Goal: Information Seeking & Learning: Learn about a topic

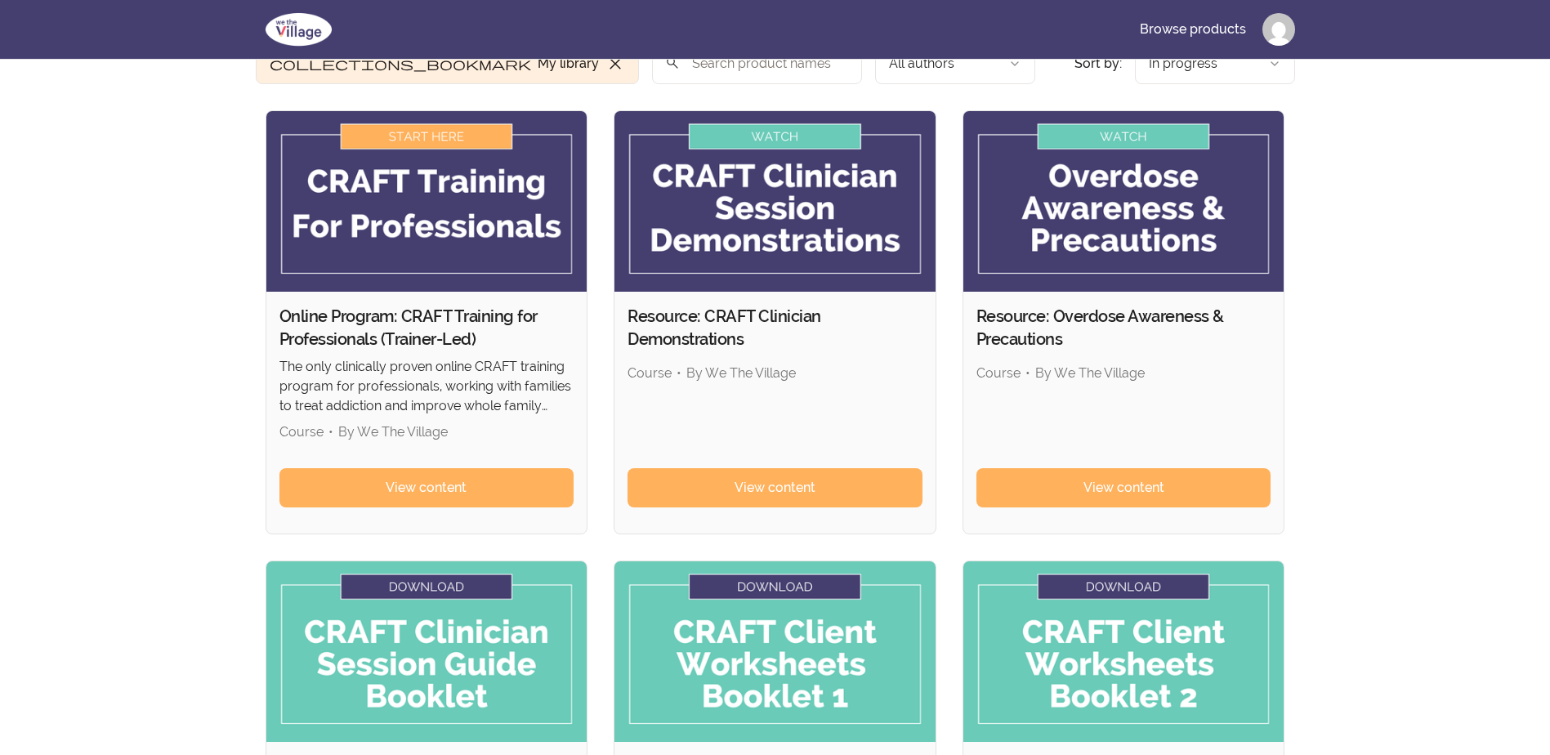
scroll to position [163, 0]
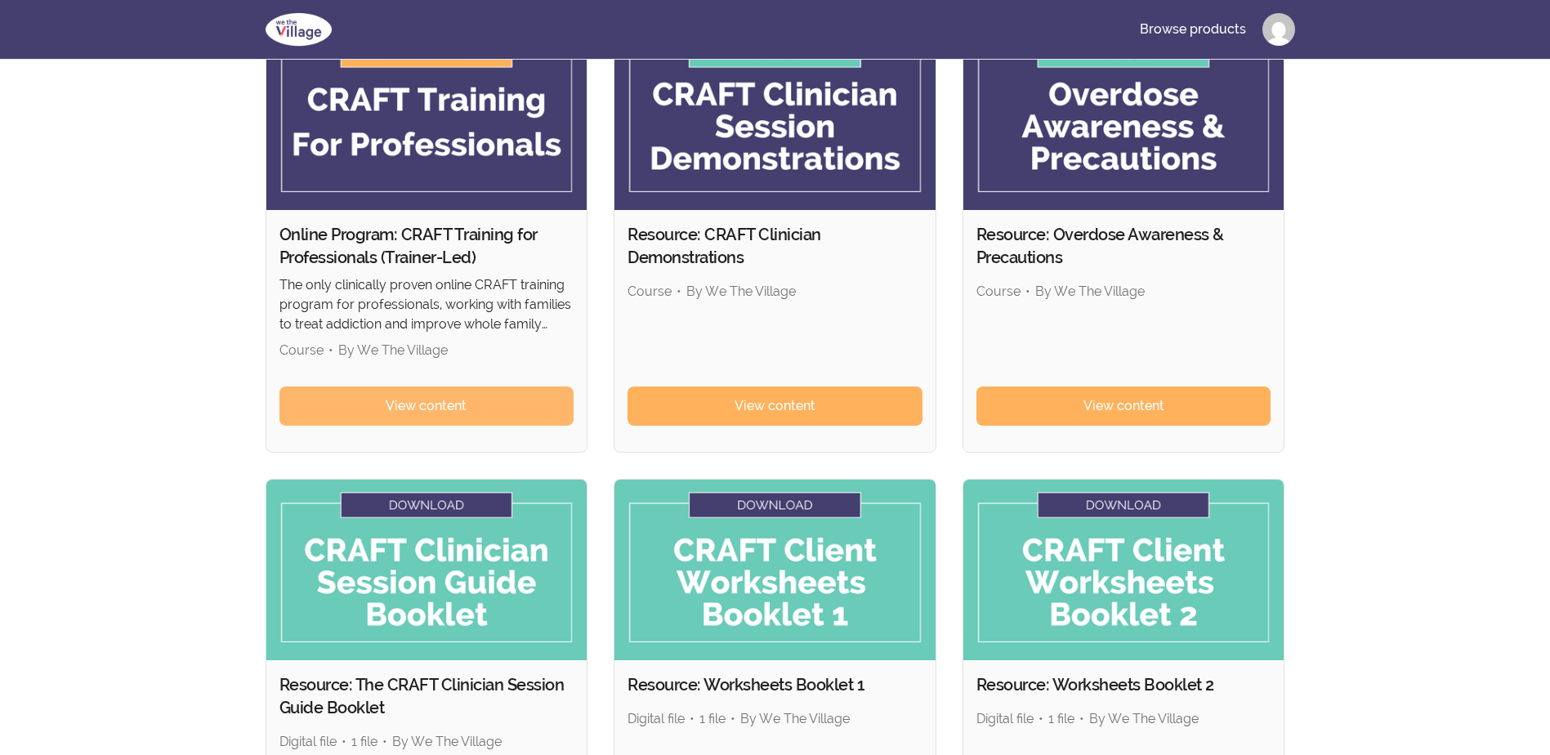
click at [465, 409] on span "View content" at bounding box center [426, 406] width 81 height 20
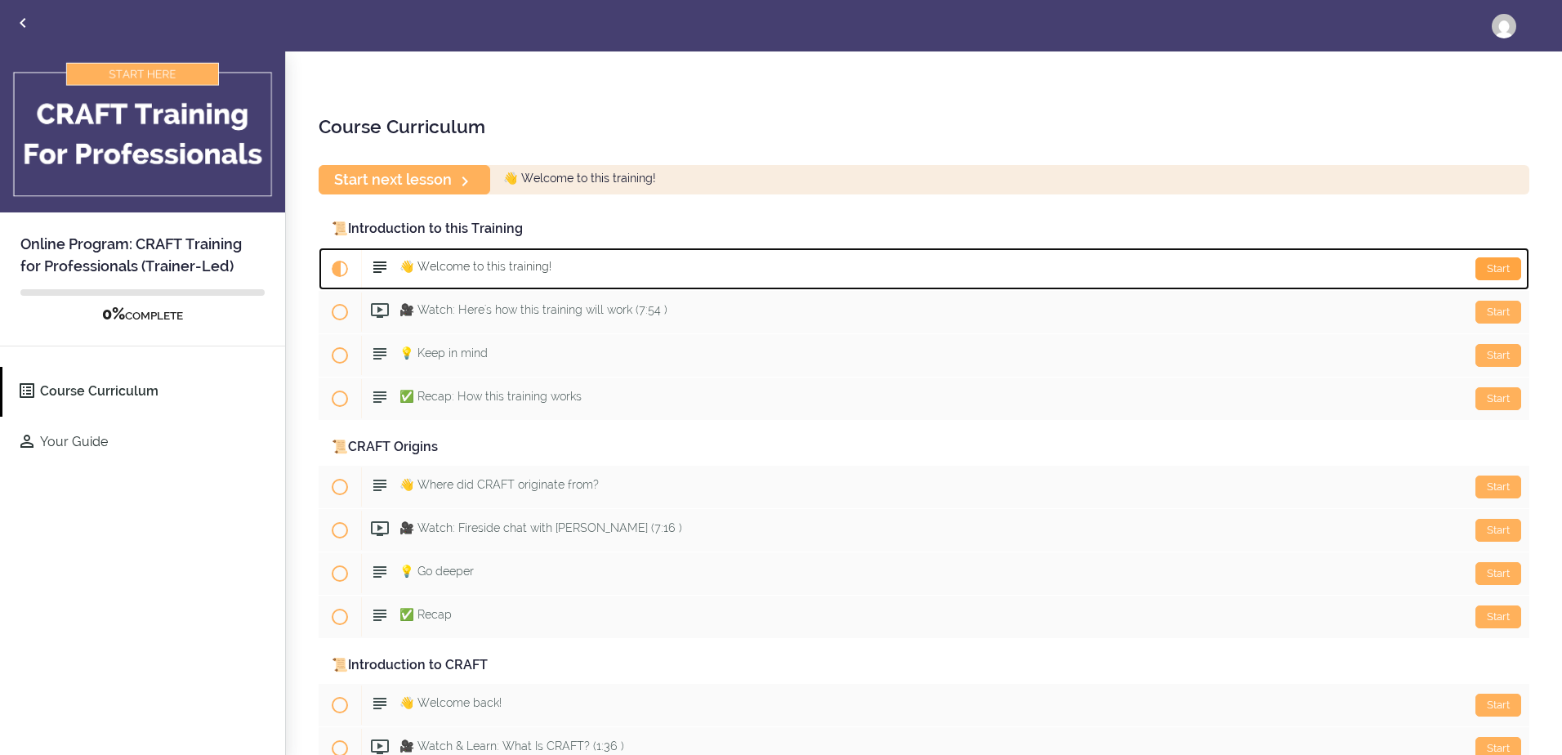
click at [1482, 267] on div "Start" at bounding box center [1498, 268] width 46 height 23
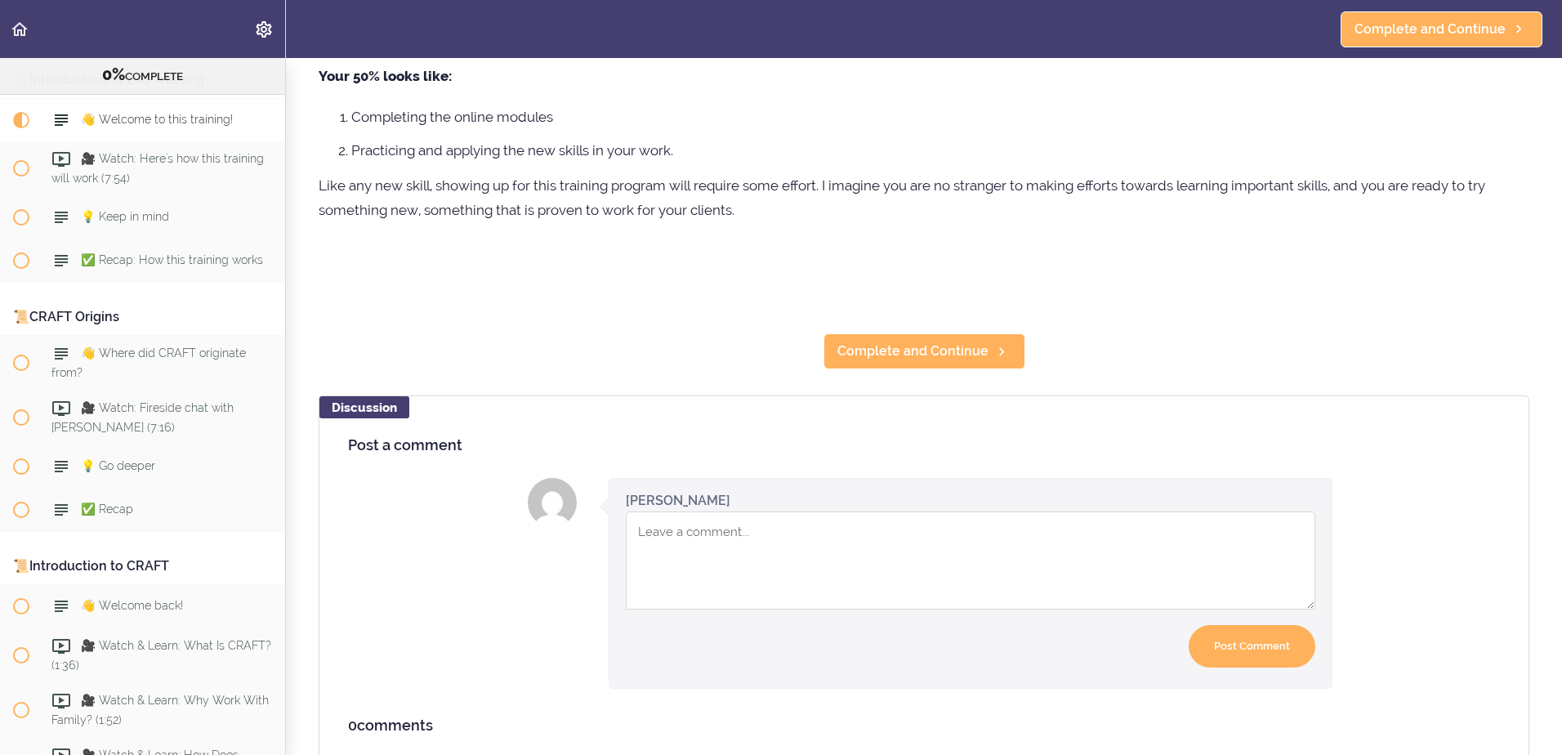
scroll to position [327, 0]
click at [875, 355] on span "Complete and Continue" at bounding box center [912, 351] width 151 height 20
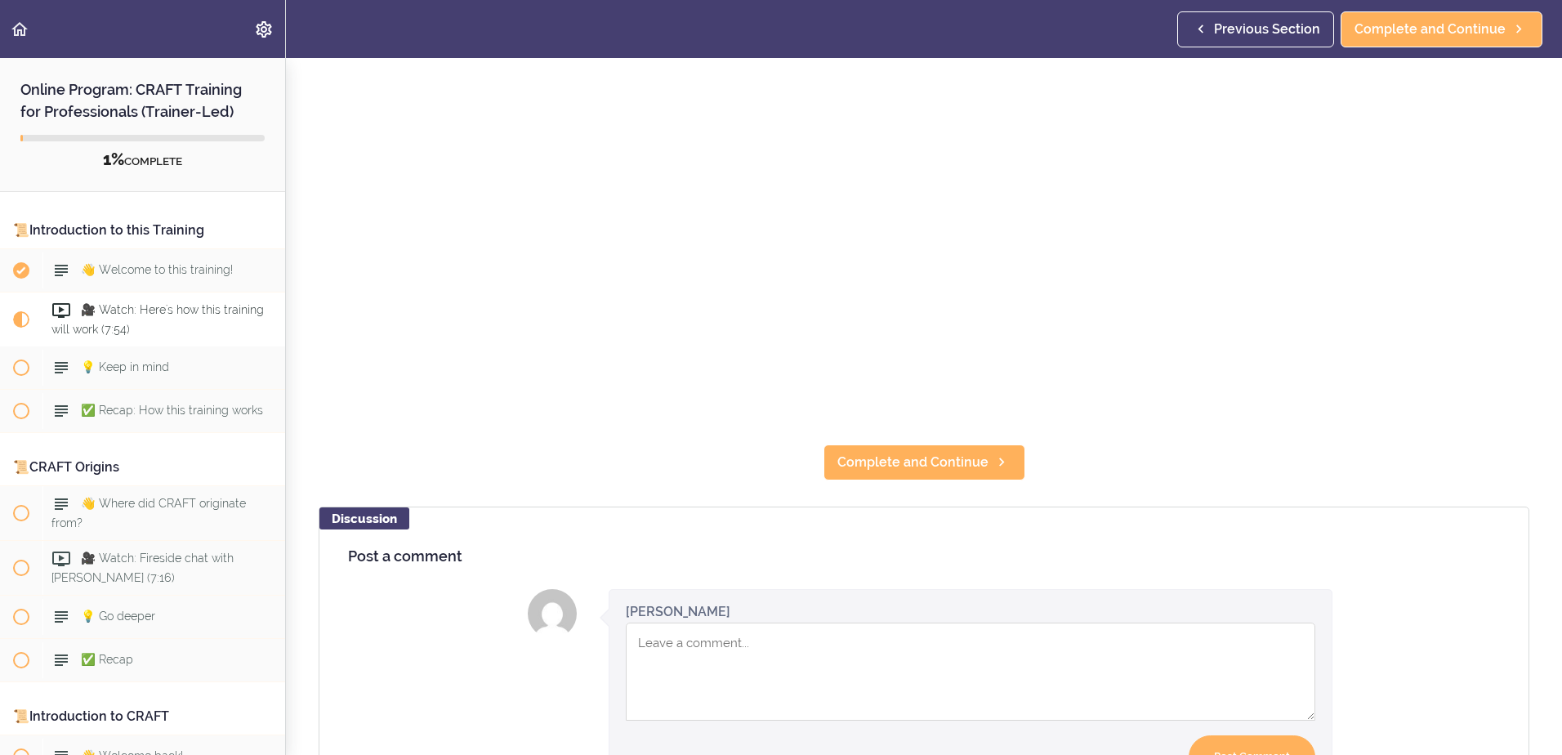
scroll to position [408, 0]
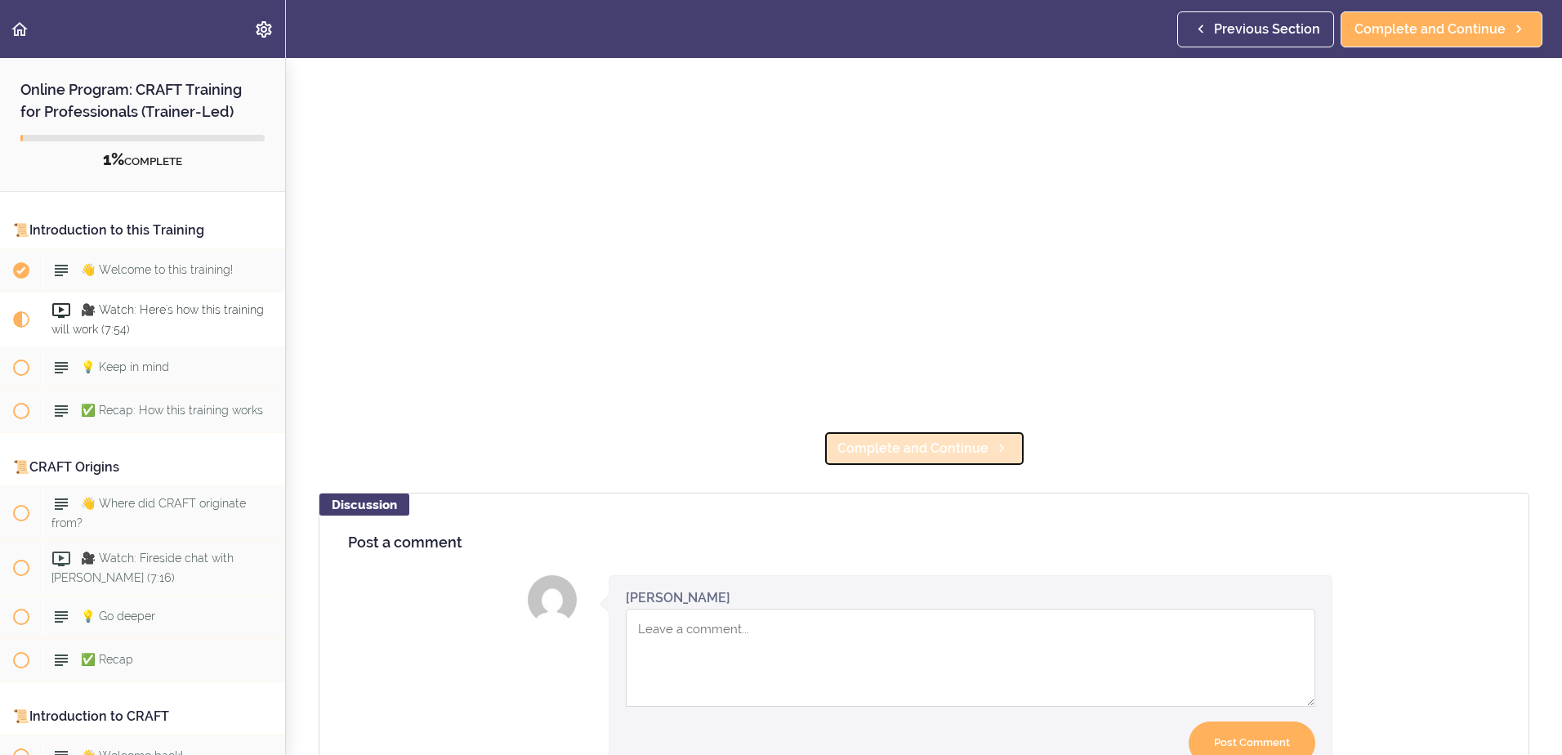
click at [908, 443] on span "Complete and Continue" at bounding box center [912, 449] width 151 height 20
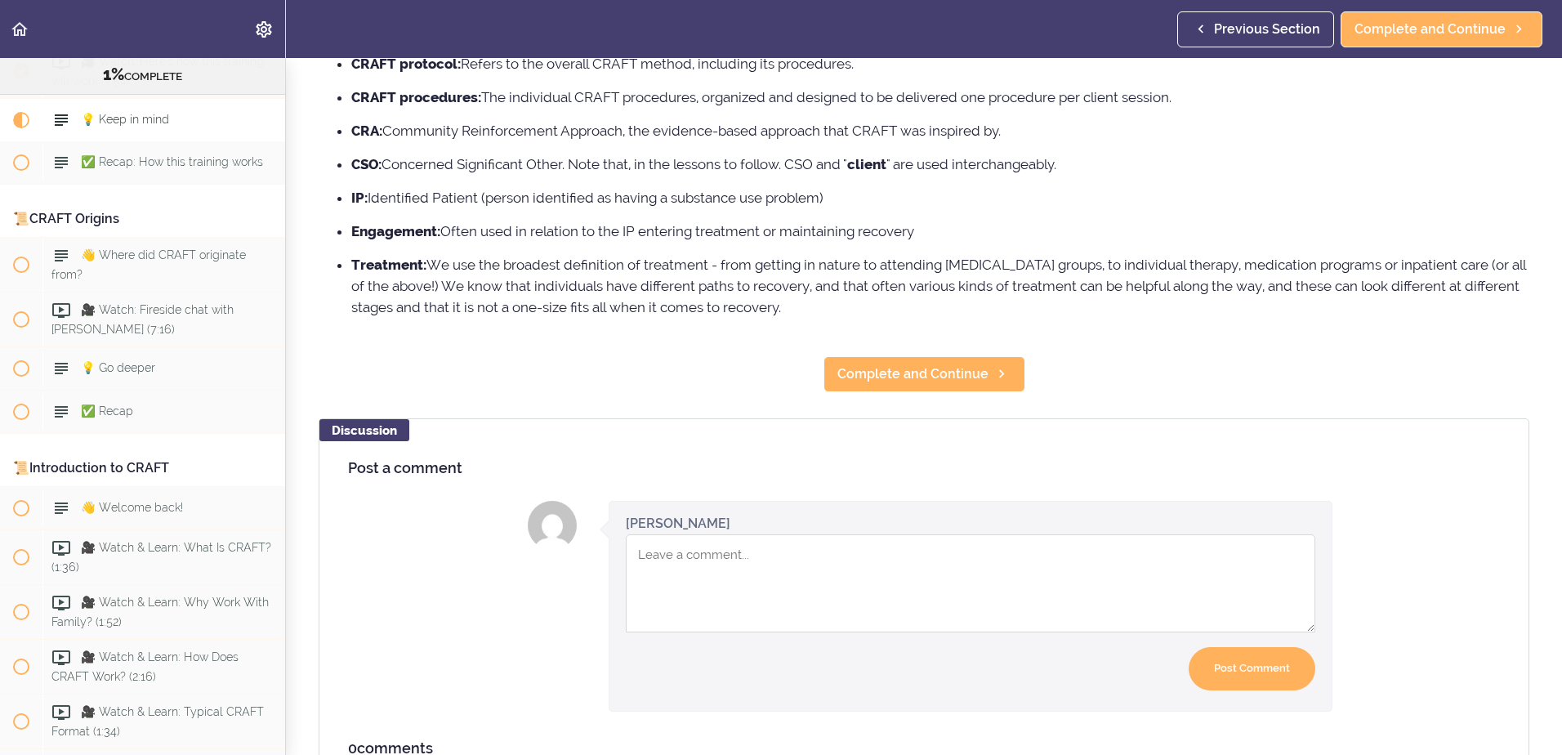
scroll to position [163, 0]
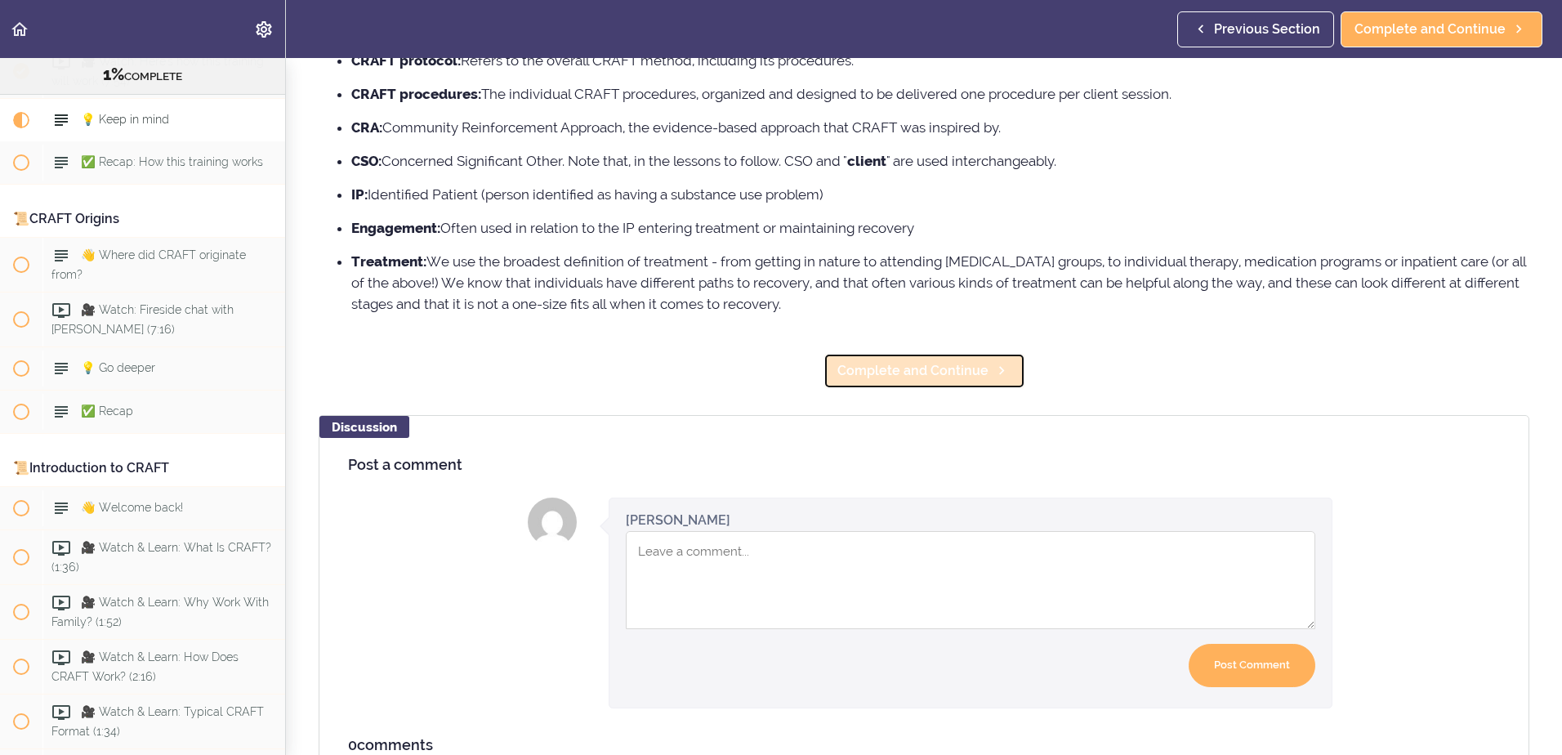
click at [902, 373] on span "Complete and Continue" at bounding box center [912, 371] width 151 height 20
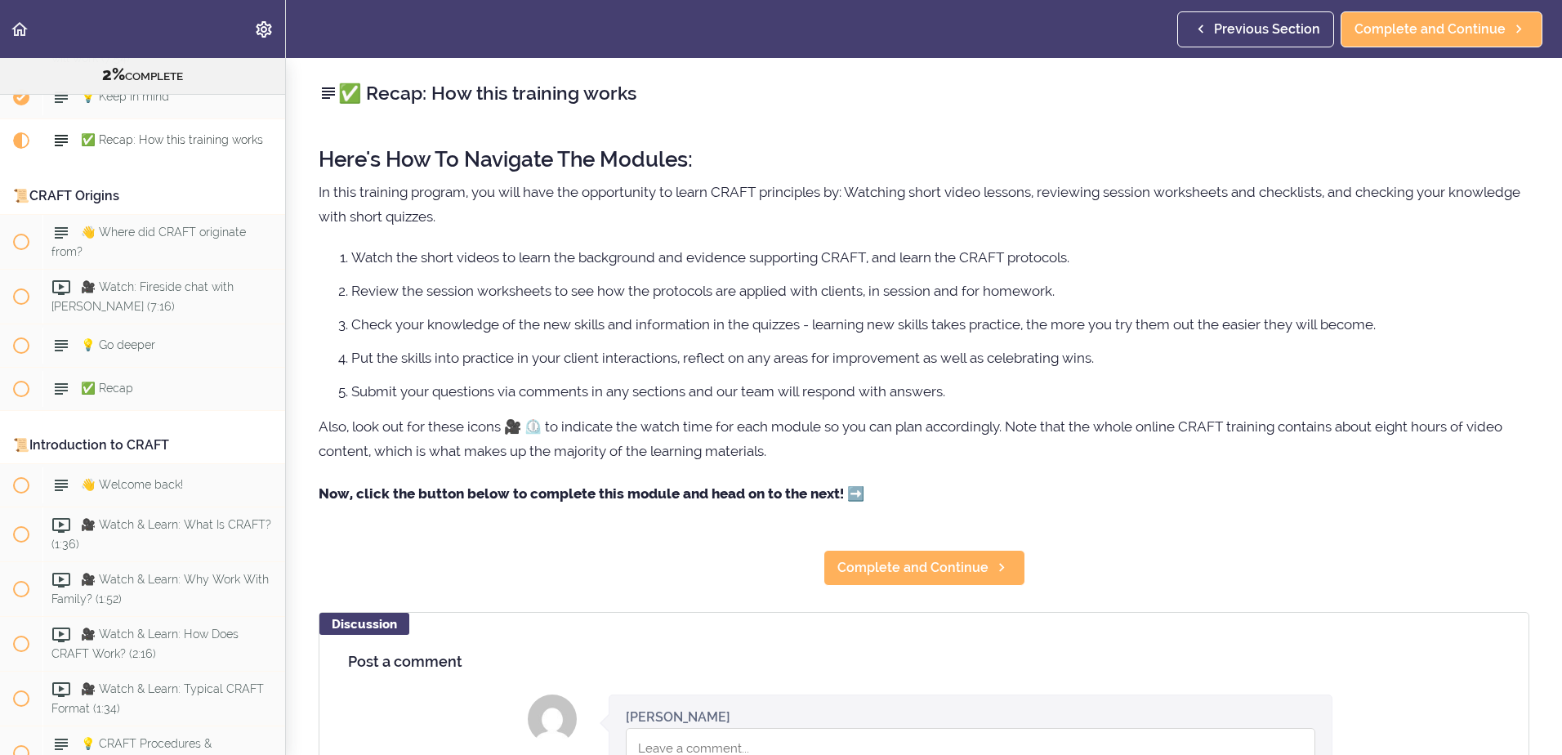
scroll to position [251, 0]
click at [864, 565] on span "Complete and Continue" at bounding box center [912, 568] width 151 height 20
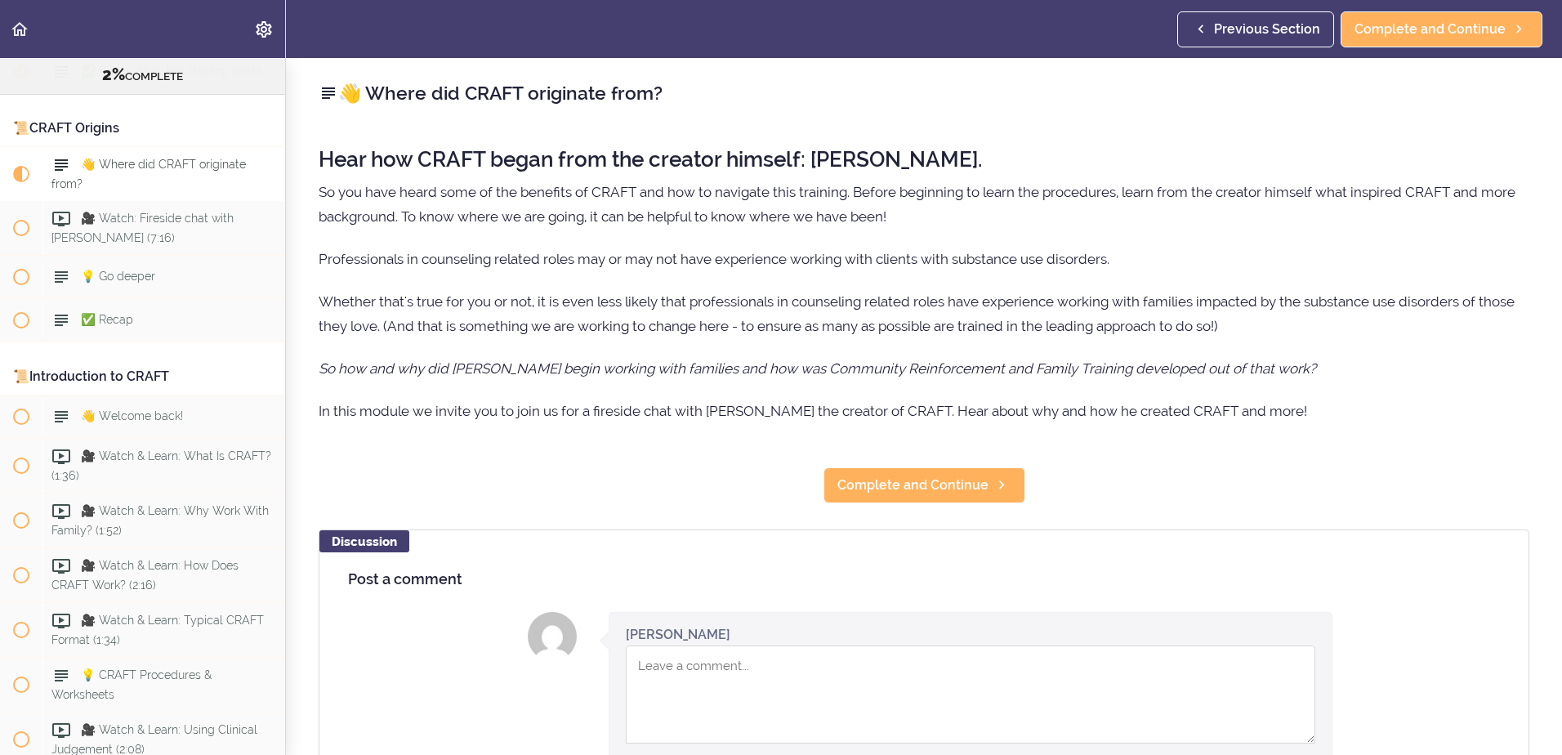
scroll to position [347, 0]
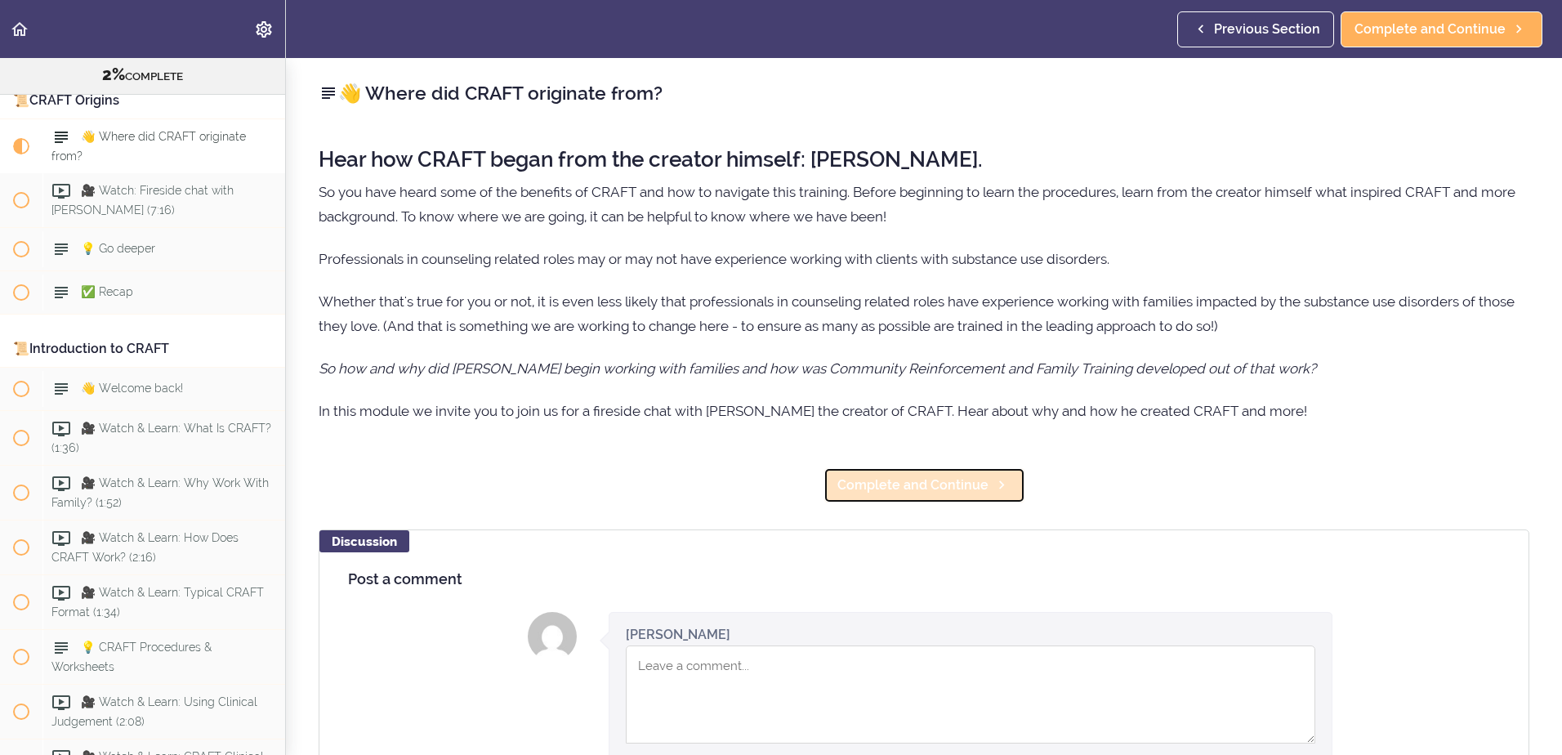
click at [917, 485] on span "Complete and Continue" at bounding box center [912, 485] width 151 height 20
